Goal: Find specific page/section: Find specific page/section

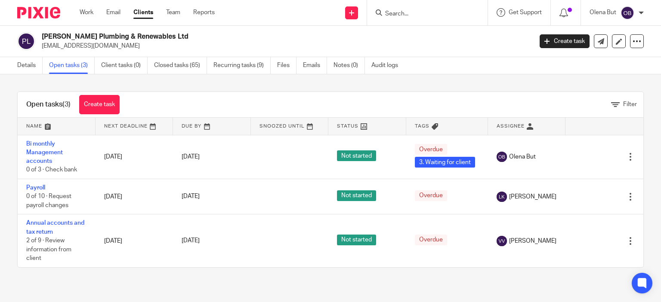
click at [399, 12] on input "Search" at bounding box center [422, 14] width 77 height 8
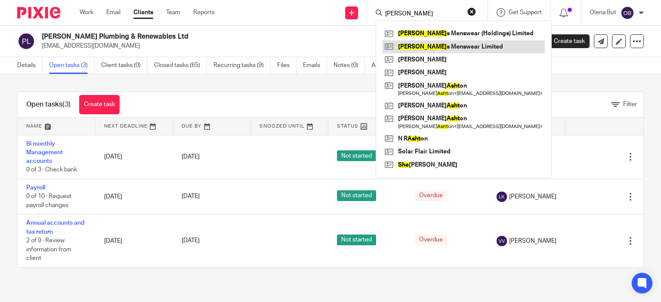
type input "ashe"
click at [423, 48] on link at bounding box center [463, 46] width 162 height 13
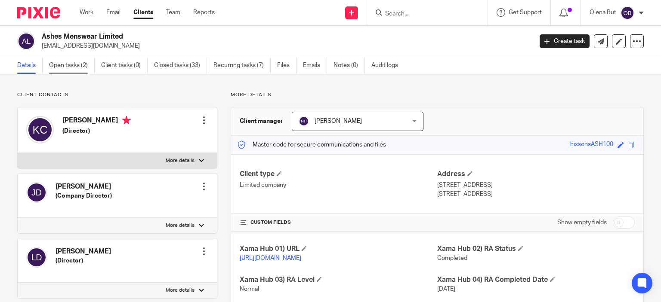
click at [78, 65] on link "Open tasks (2)" at bounding box center [72, 65] width 46 height 17
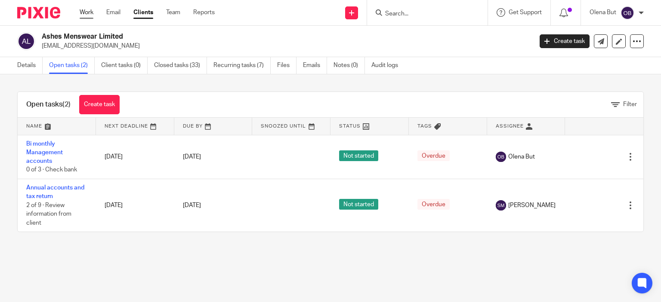
click at [86, 15] on link "Work" at bounding box center [87, 12] width 14 height 9
